Goal: Task Accomplishment & Management: Use online tool/utility

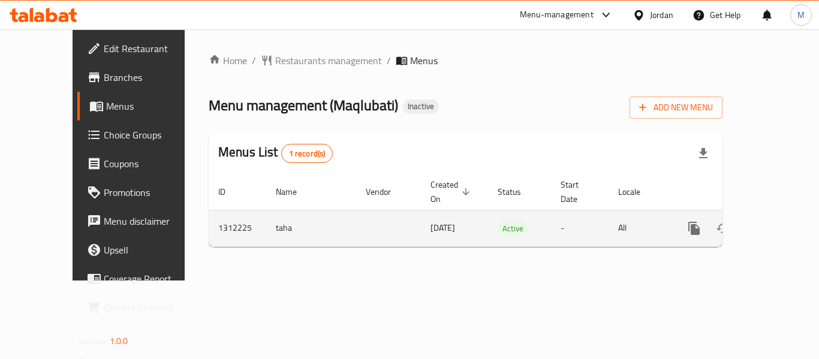
click at [776, 223] on icon "enhanced table" at bounding box center [781, 228] width 11 height 11
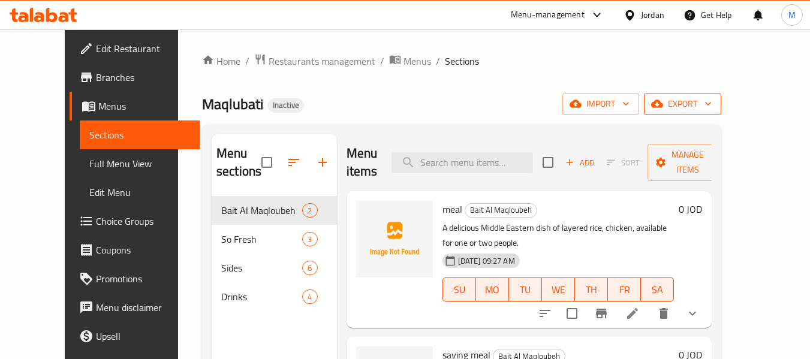
click at [714, 104] on icon "button" at bounding box center [708, 104] width 12 height 12
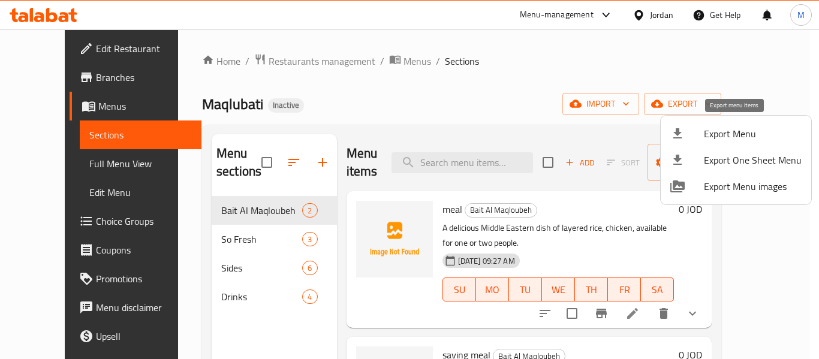
click at [738, 127] on span "Export Menu" at bounding box center [753, 134] width 98 height 14
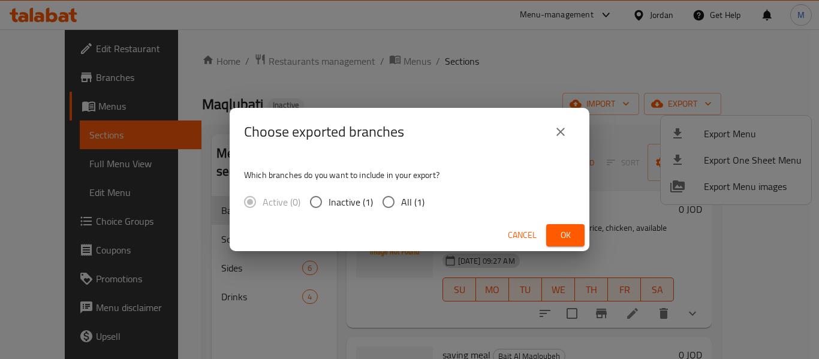
click at [404, 200] on span "All (1)" at bounding box center [412, 202] width 23 height 14
click at [401, 200] on input "All (1)" at bounding box center [388, 202] width 25 height 25
radio input "true"
click at [560, 238] on span "Ok" at bounding box center [565, 235] width 19 height 15
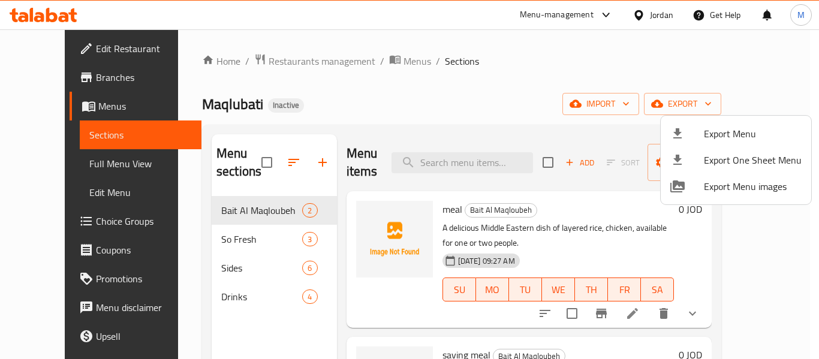
click at [221, 233] on div at bounding box center [409, 179] width 819 height 359
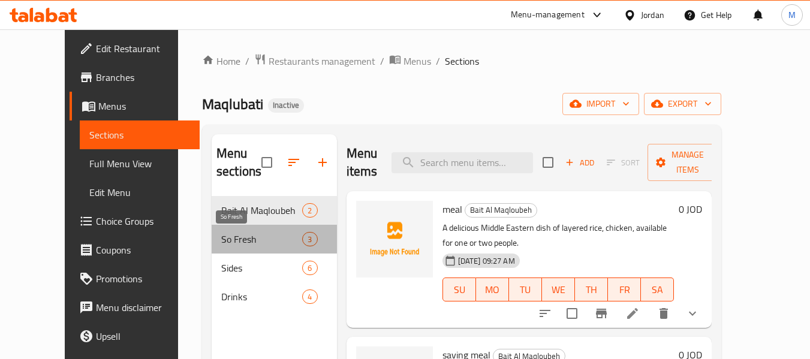
click at [221, 233] on span "So Fresh" at bounding box center [261, 239] width 81 height 14
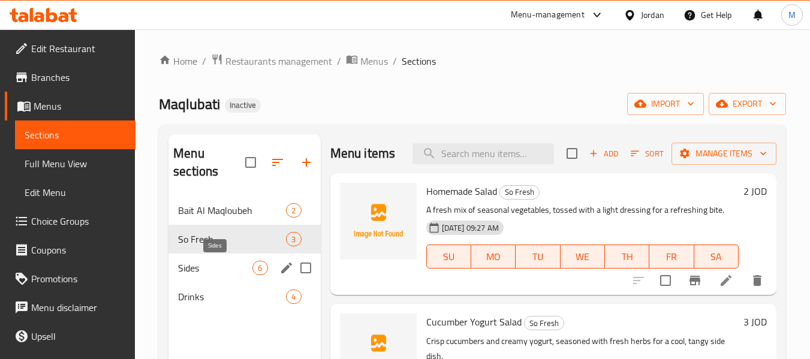
drag, startPoint x: 214, startPoint y: 267, endPoint x: 204, endPoint y: 306, distance: 40.2
click at [214, 267] on span "Sides" at bounding box center [215, 268] width 74 height 14
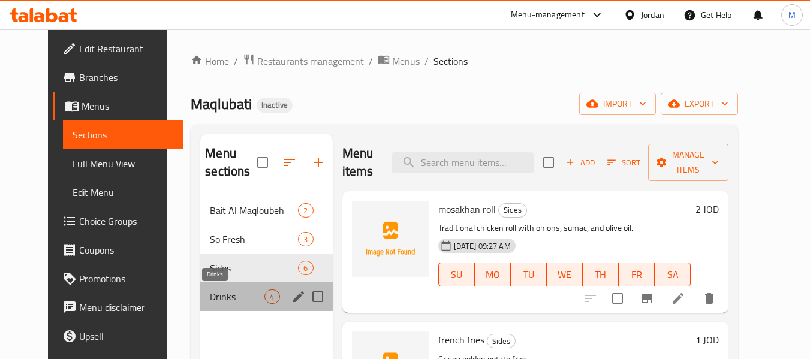
click at [210, 292] on span "Drinks" at bounding box center [237, 297] width 55 height 14
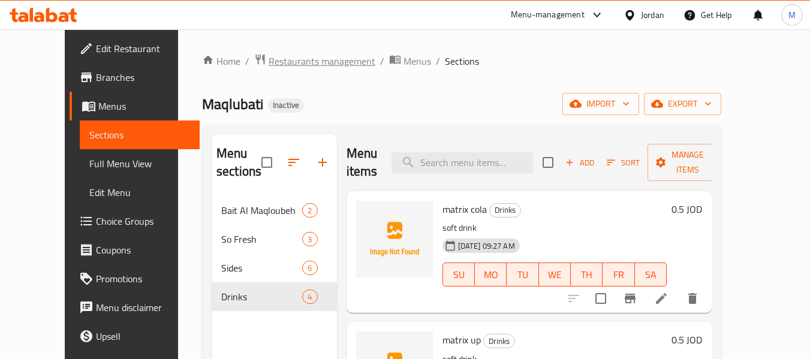
click at [269, 64] on span "Restaurants management" at bounding box center [322, 61] width 107 height 14
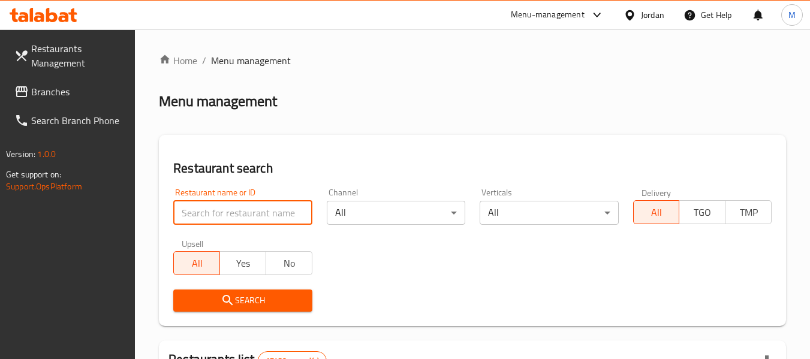
click at [269, 211] on input "search" at bounding box center [242, 213] width 139 height 24
paste input "غدير وسفرتها"
type input "غدير وسفرتها"
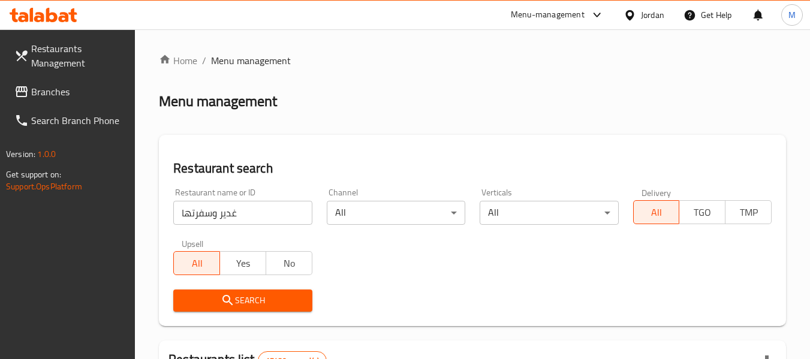
click at [232, 293] on button "Search" at bounding box center [242, 301] width 139 height 22
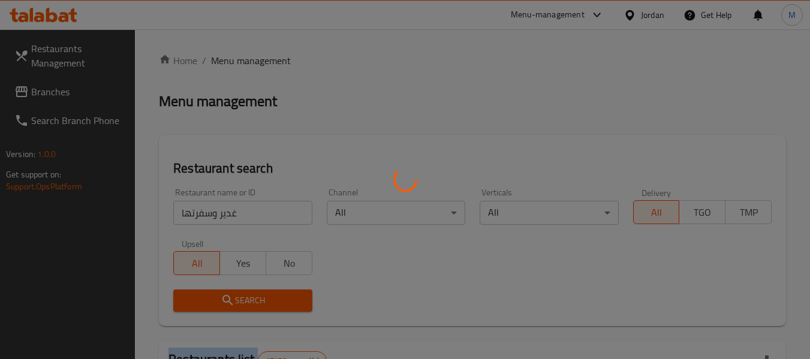
click at [232, 293] on div at bounding box center [405, 179] width 810 height 359
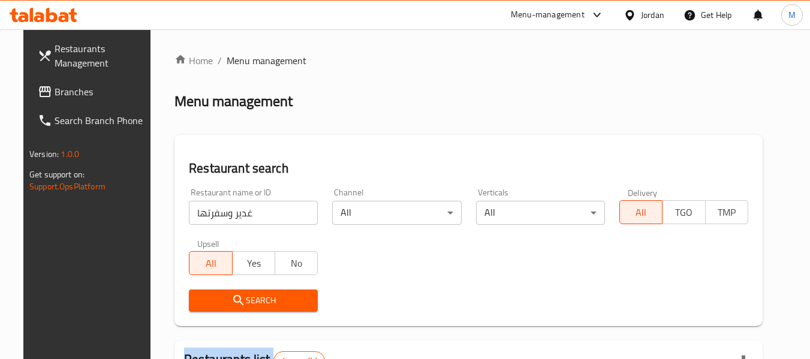
scroll to position [166, 0]
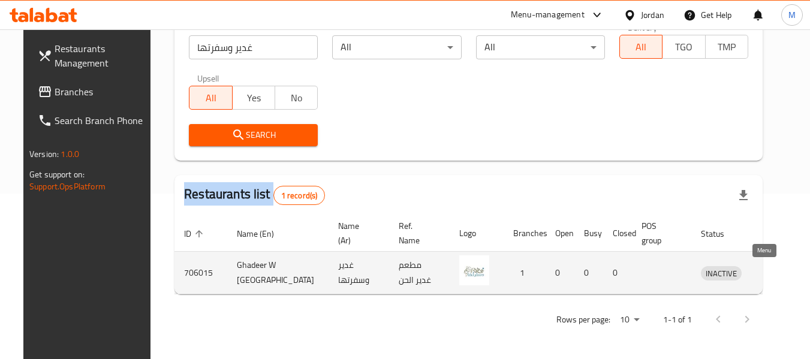
click at [766, 267] on icon "enhanced table" at bounding box center [773, 273] width 14 height 14
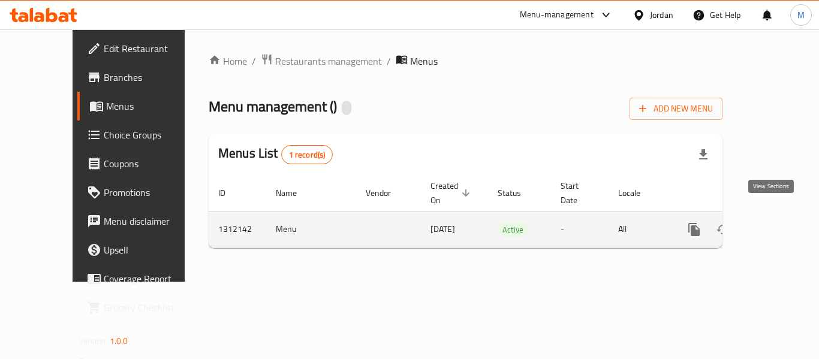
click at [773, 215] on link "enhanced table" at bounding box center [781, 229] width 29 height 29
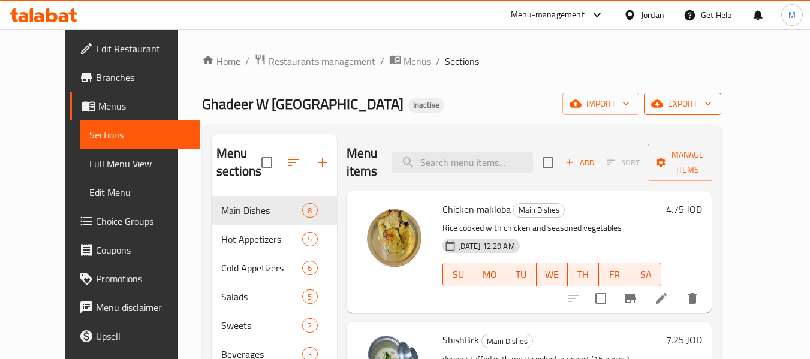
click at [712, 107] on span "export" at bounding box center [683, 104] width 58 height 15
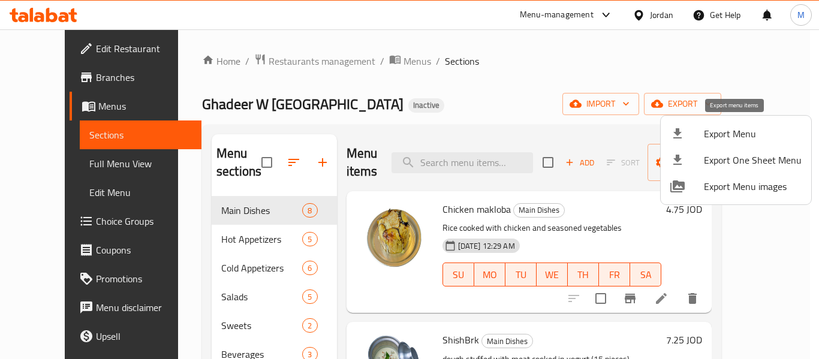
click at [717, 136] on span "Export Menu" at bounding box center [753, 134] width 98 height 14
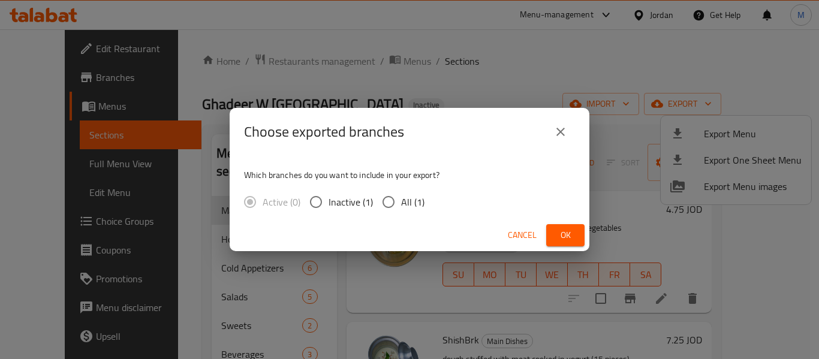
click at [406, 205] on span "All (1)" at bounding box center [412, 202] width 23 height 14
click at [401, 205] on input "All (1)" at bounding box center [388, 202] width 25 height 25
radio input "true"
click at [560, 233] on span "Ok" at bounding box center [565, 235] width 19 height 15
